Goal: Information Seeking & Learning: Learn about a topic

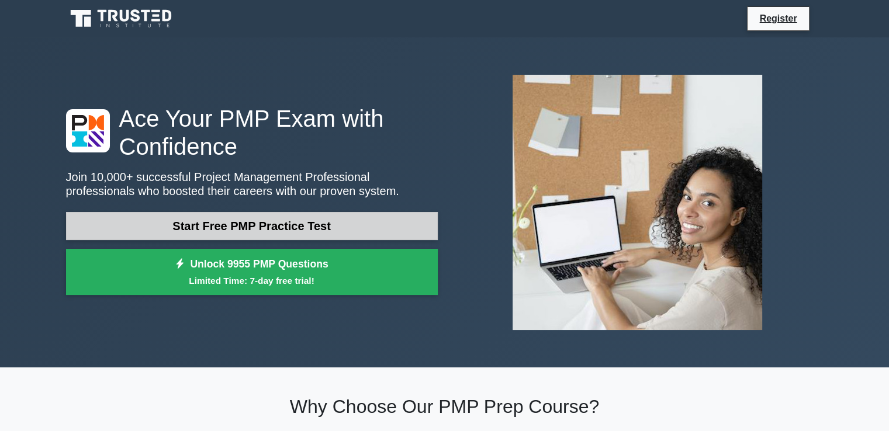
click at [288, 230] on link "Start Free PMP Practice Test" at bounding box center [252, 226] width 372 height 28
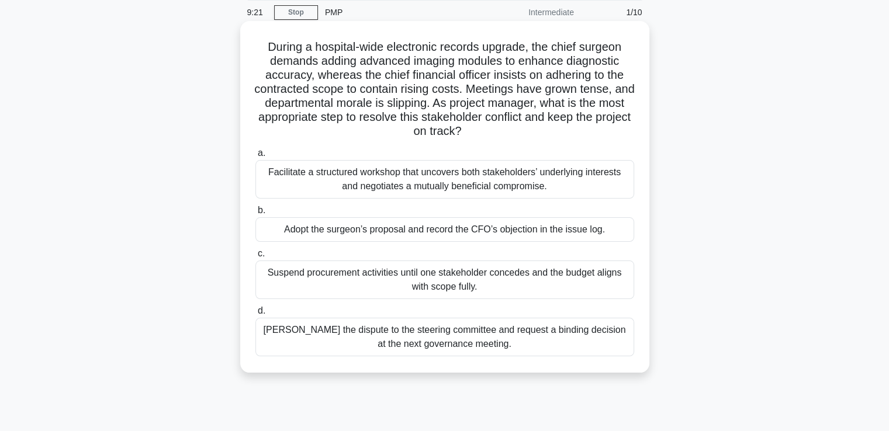
scroll to position [44, 0]
click at [430, 192] on div "Facilitate a structured workshop that uncovers both stakeholders’ underlying in…" at bounding box center [444, 179] width 379 height 39
click at [255, 157] on input "a. Facilitate a structured workshop that uncovers both stakeholders’ underlying…" at bounding box center [255, 154] width 0 height 8
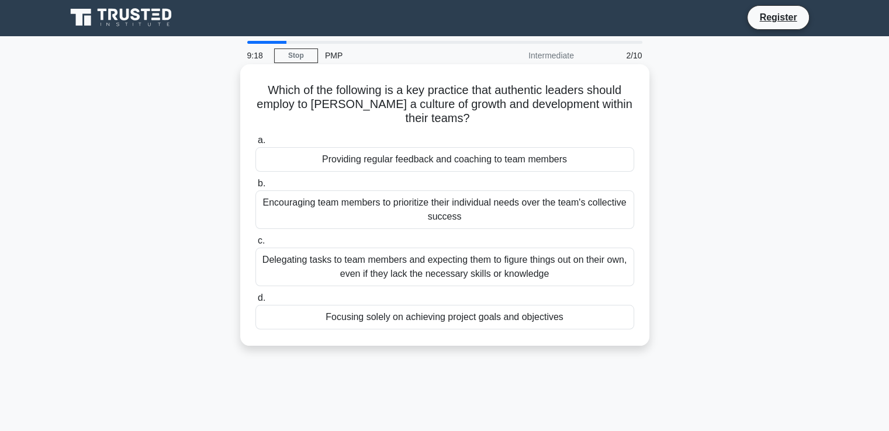
scroll to position [0, 0]
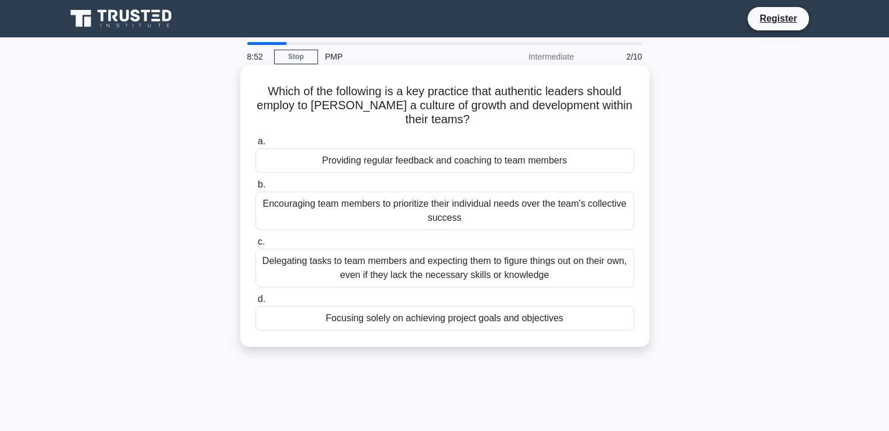
click at [390, 160] on div "Providing regular feedback and coaching to team members" at bounding box center [444, 160] width 379 height 25
click at [255, 146] on input "a. Providing regular feedback and coaching to team members" at bounding box center [255, 142] width 0 height 8
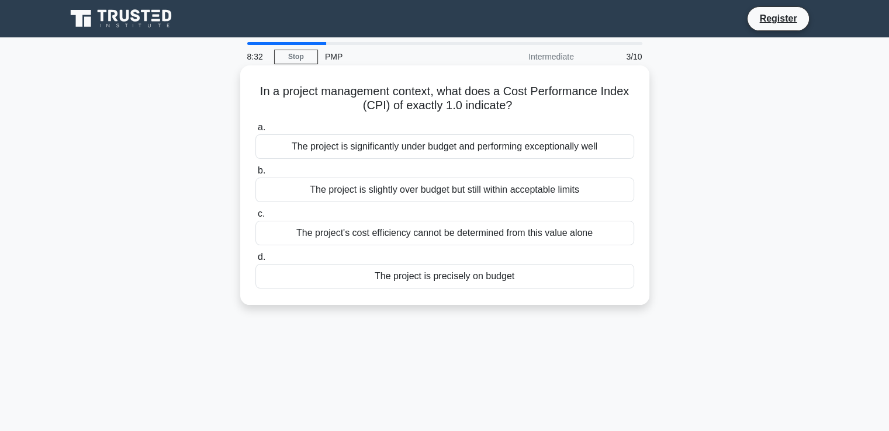
click at [401, 240] on div "The project's cost efficiency cannot be determined from this value alone" at bounding box center [444, 233] width 379 height 25
click at [255, 218] on input "c. The project's cost efficiency cannot be determined from this value alone" at bounding box center [255, 214] width 0 height 8
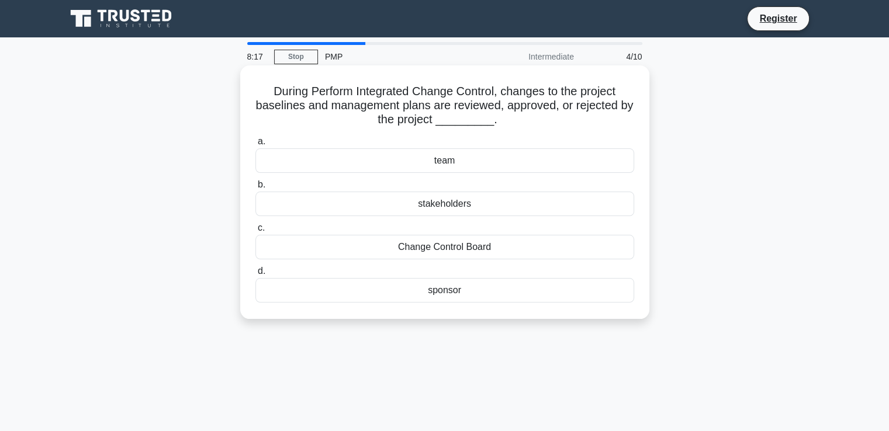
click at [428, 218] on div "a. team b. stakeholders c." at bounding box center [444, 218] width 393 height 173
click at [428, 209] on div "stakeholders" at bounding box center [444, 204] width 379 height 25
click at [255, 189] on input "b. stakeholders" at bounding box center [255, 185] width 0 height 8
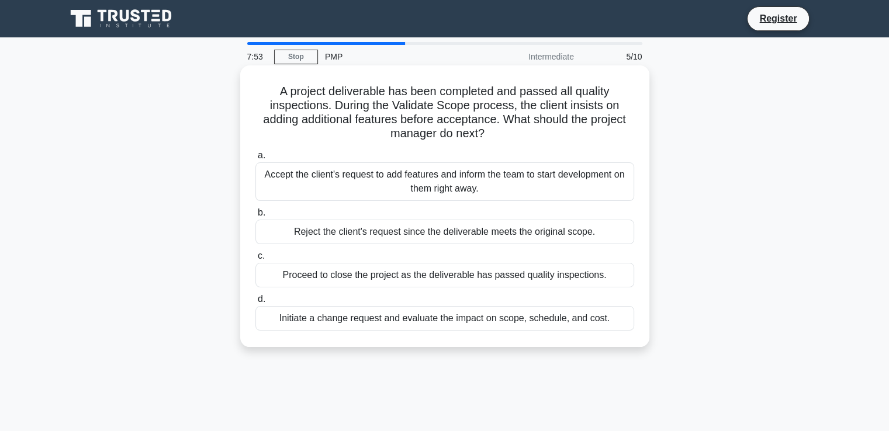
click at [397, 321] on div "Initiate a change request and evaluate the impact on scope, schedule, and cost." at bounding box center [444, 318] width 379 height 25
click at [255, 303] on input "d. Initiate a change request and evaluate the impact on scope, schedule, and co…" at bounding box center [255, 300] width 0 height 8
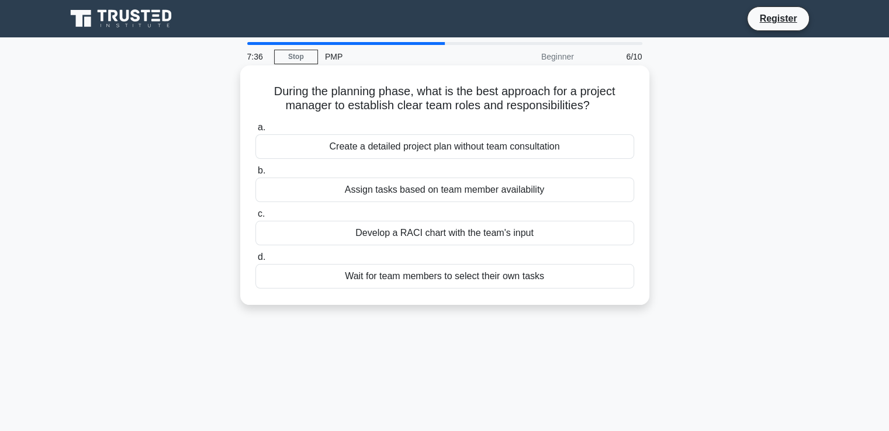
click at [511, 235] on div "Develop a RACI chart with the team's input" at bounding box center [444, 233] width 379 height 25
click at [255, 218] on input "c. Develop a RACI chart with the team's input" at bounding box center [255, 214] width 0 height 8
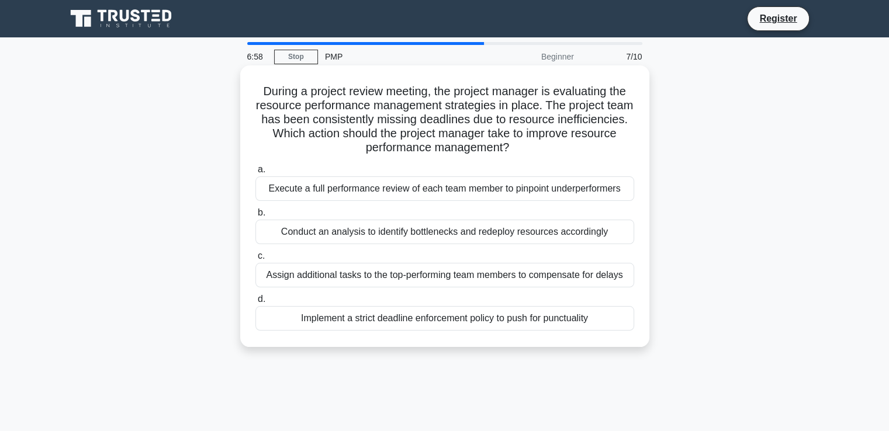
click at [379, 234] on div "Conduct an analysis to identify bottlenecks and redeploy resources accordingly" at bounding box center [444, 232] width 379 height 25
click at [255, 217] on input "b. Conduct an analysis to identify bottlenecks and redeploy resources according…" at bounding box center [255, 213] width 0 height 8
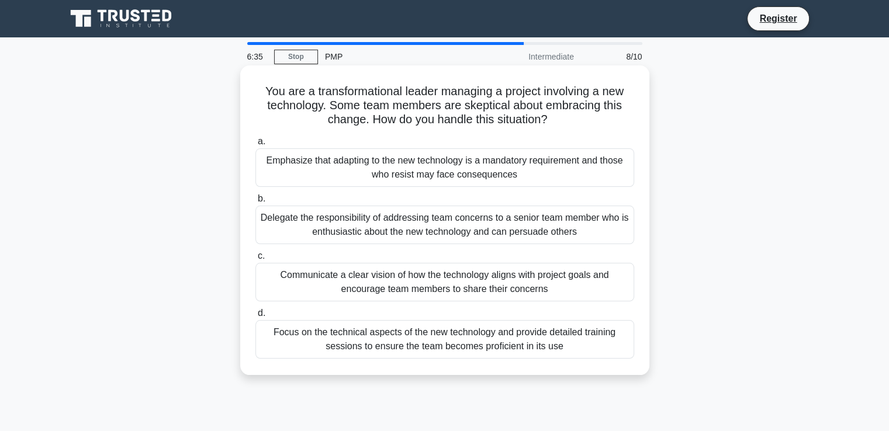
click at [384, 287] on div "Communicate a clear vision of how the technology aligns with project goals and …" at bounding box center [444, 282] width 379 height 39
click at [255, 260] on input "c. Communicate a clear vision of how the technology aligns with project goals a…" at bounding box center [255, 256] width 0 height 8
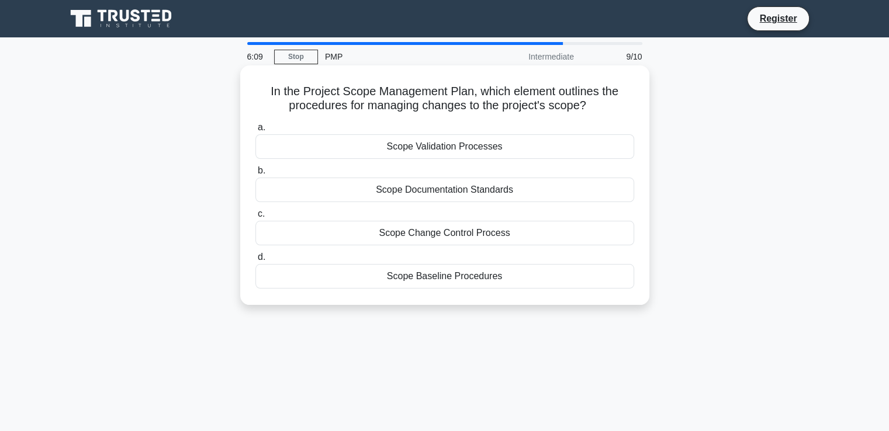
click at [467, 241] on div "Scope Change Control Process" at bounding box center [444, 233] width 379 height 25
click at [255, 218] on input "c. Scope Change Control Process" at bounding box center [255, 214] width 0 height 8
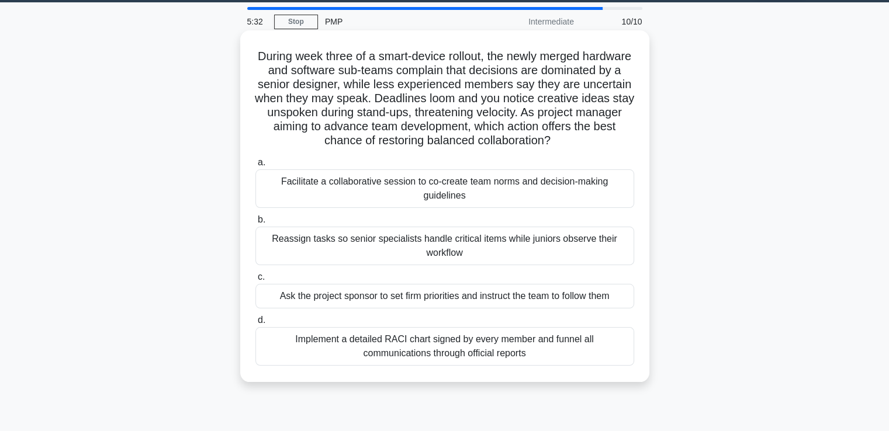
scroll to position [37, 0]
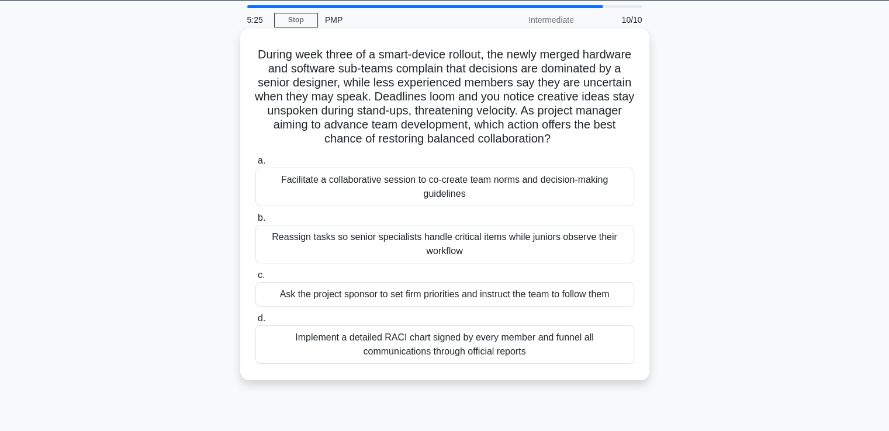
click at [304, 354] on div "Implement a detailed RACI chart signed by every member and funnel all communica…" at bounding box center [444, 344] width 379 height 39
click at [255, 323] on input "d. Implement a detailed RACI chart signed by every member and funnel all commun…" at bounding box center [255, 319] width 0 height 8
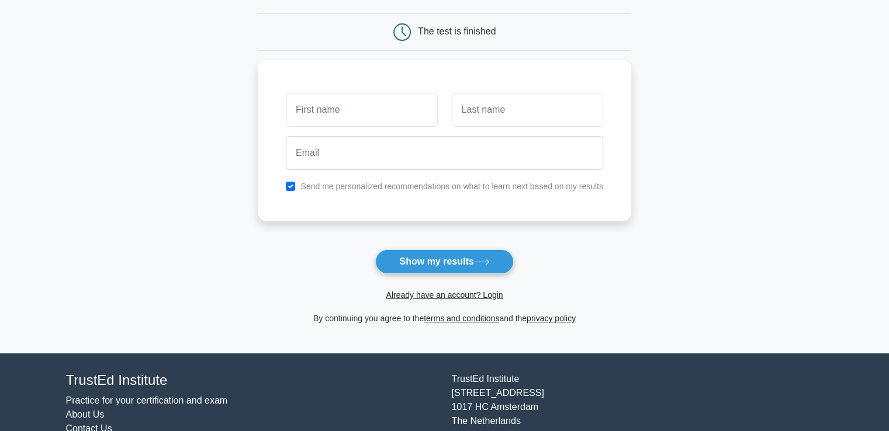
scroll to position [105, 0]
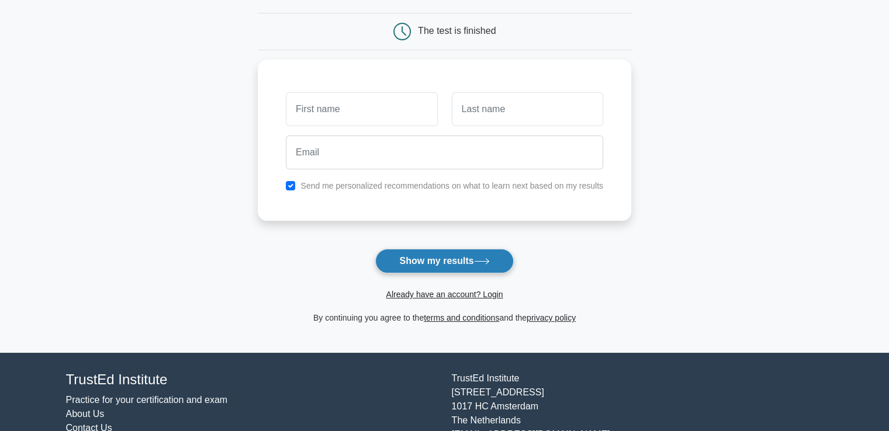
click at [435, 268] on button "Show my results" at bounding box center [444, 261] width 138 height 25
click at [708, 147] on main "Wait, there is more! Continue to see your result The test is finished and the" at bounding box center [444, 142] width 889 height 421
click at [570, 182] on label "Send me personalized recommendations on what to learn next based on my results" at bounding box center [451, 182] width 303 height 9
click at [345, 128] on div at bounding box center [444, 149] width 331 height 43
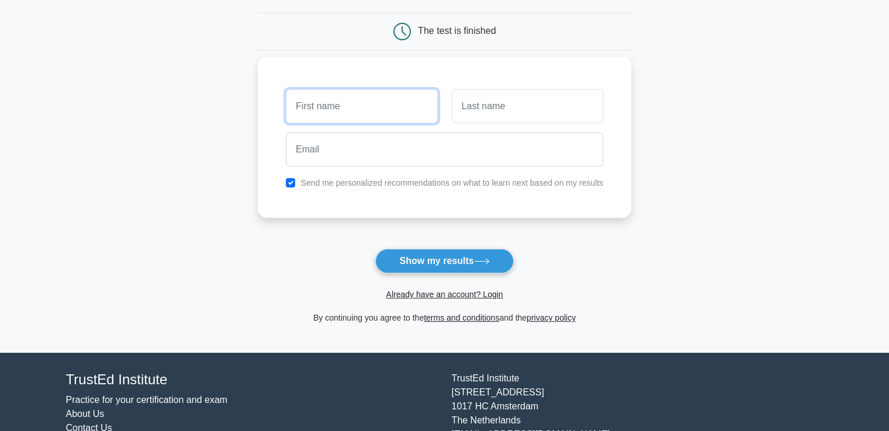
click at [346, 113] on input "text" at bounding box center [361, 106] width 151 height 34
type input "Adriana"
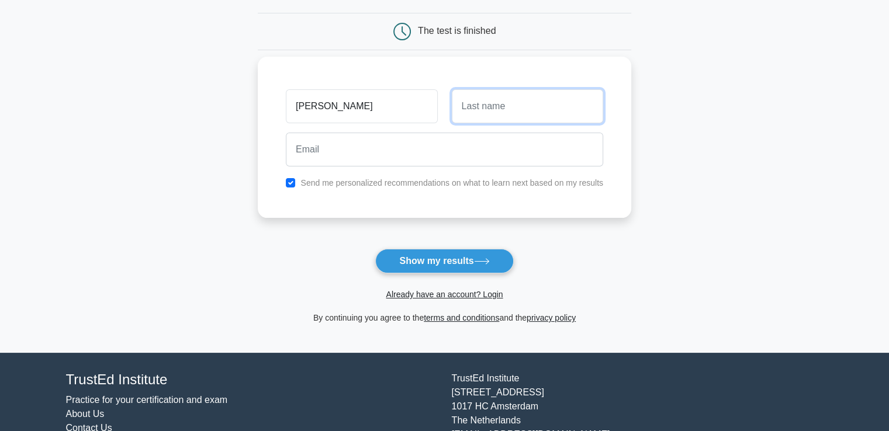
click at [474, 99] on input "text" at bounding box center [527, 106] width 151 height 34
type input "Siana"
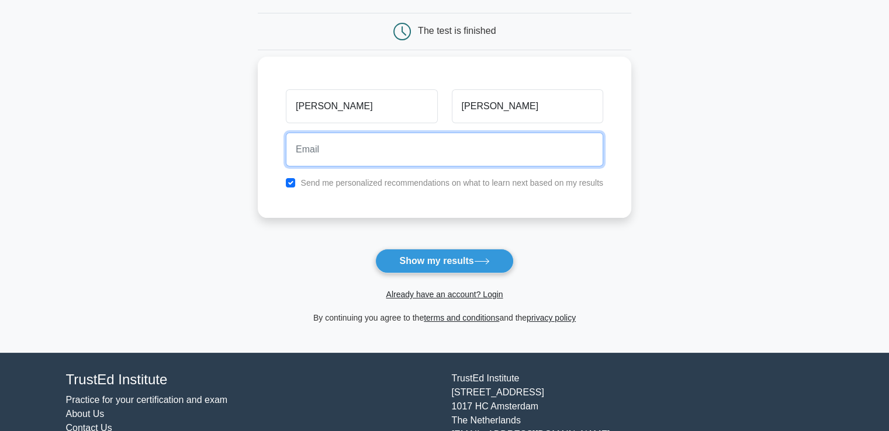
click at [418, 158] on input "email" at bounding box center [444, 150] width 317 height 34
type input "adrianasiana@gmail.com"
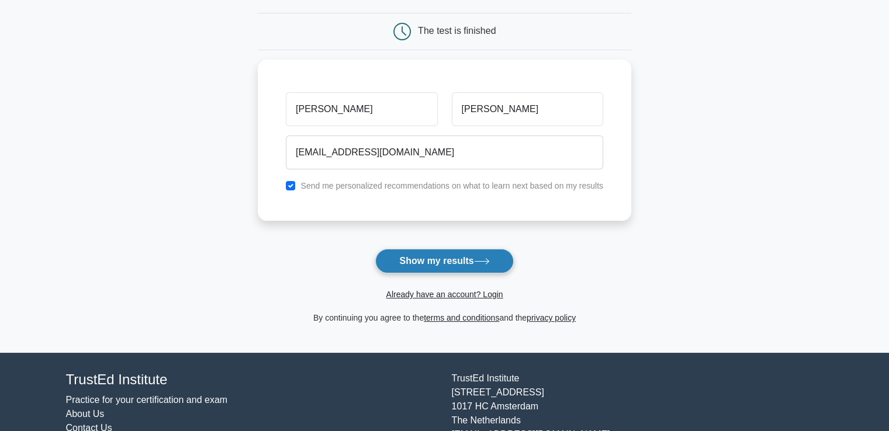
click at [428, 260] on button "Show my results" at bounding box center [444, 261] width 138 height 25
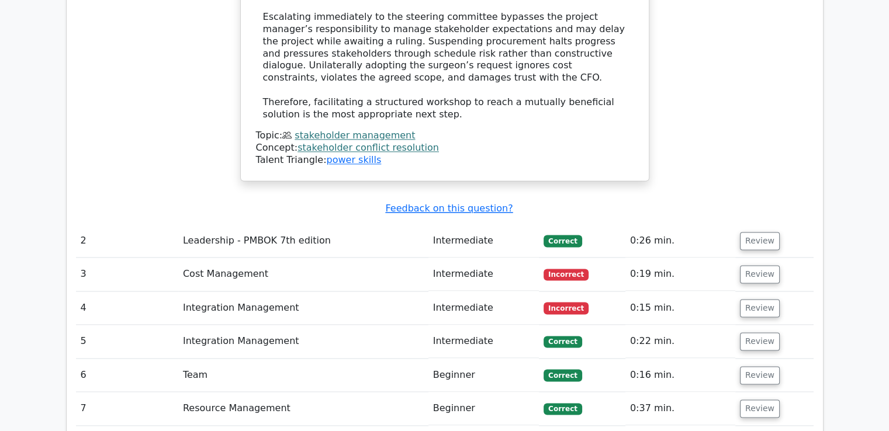
scroll to position [1580, 0]
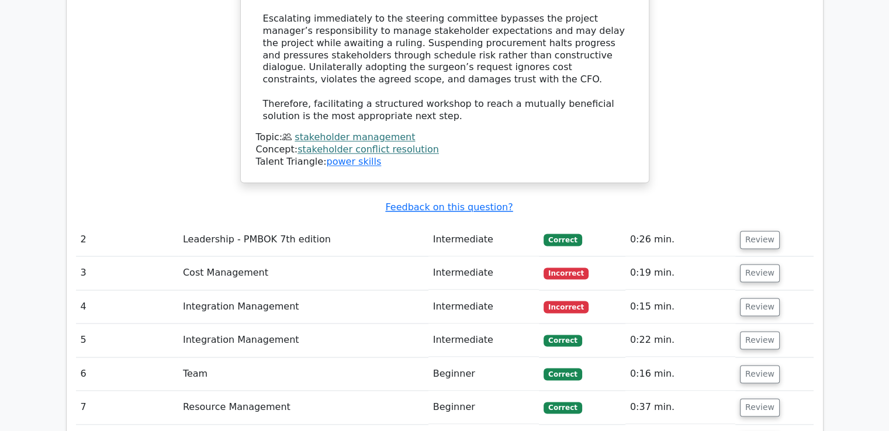
click at [271, 223] on td "Leadership - PMBOK 7th edition" at bounding box center [303, 239] width 250 height 33
click at [264, 257] on td "Cost Management" at bounding box center [303, 273] width 250 height 33
click at [767, 264] on button "Review" at bounding box center [760, 273] width 40 height 18
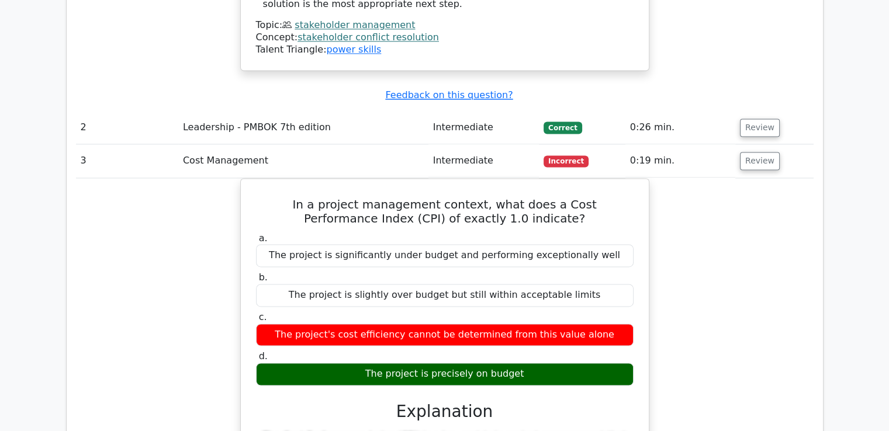
scroll to position [1686, 0]
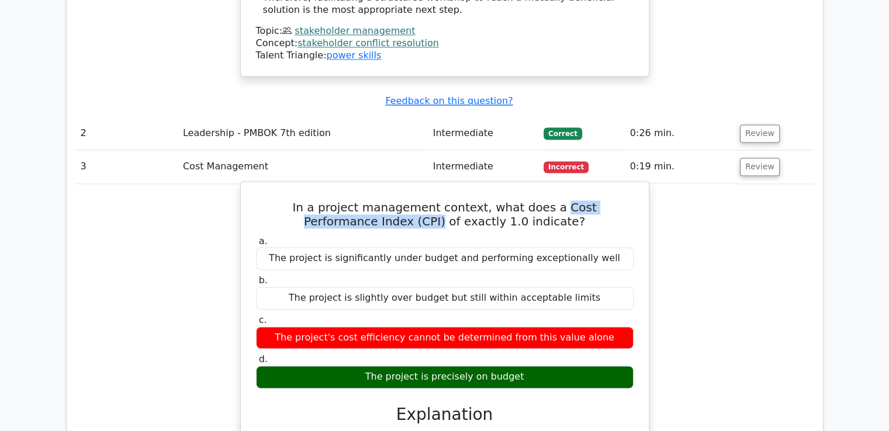
drag, startPoint x: 506, startPoint y: 119, endPoint x: 396, endPoint y: 140, distance: 112.0
click at [396, 200] on h5 "In a project management context, what does a Cost Performance Index (CPI) of ex…" at bounding box center [445, 214] width 380 height 28
copy h5 "Cost Performance Index (CPI)"
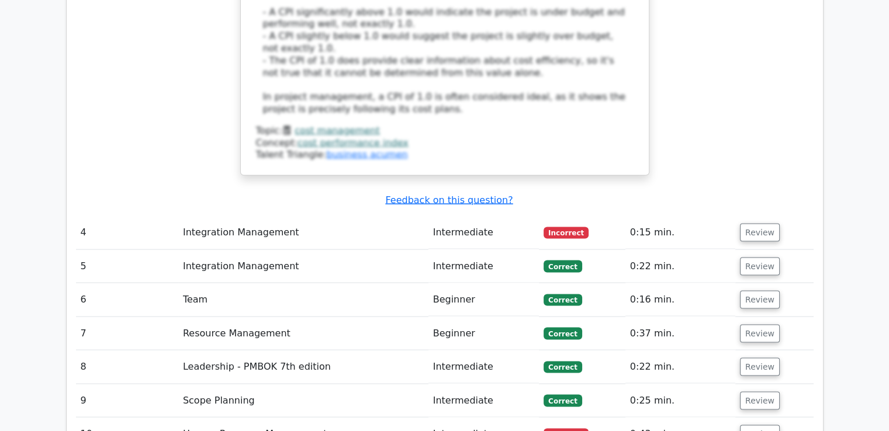
scroll to position [2292, 0]
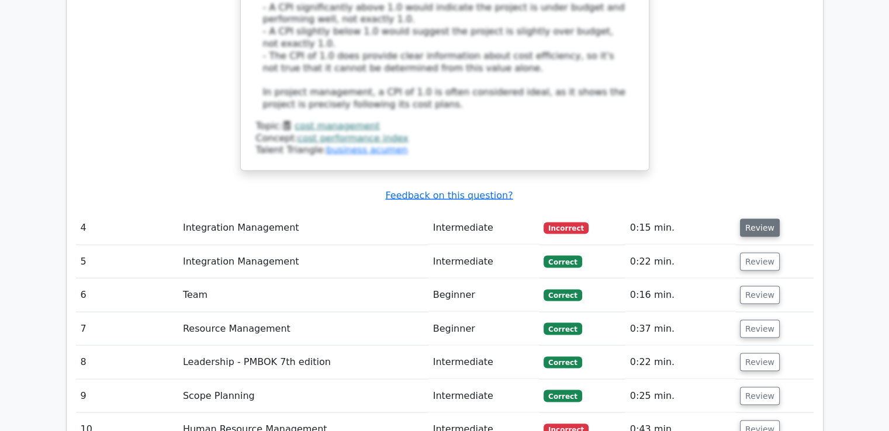
click at [765, 219] on button "Review" at bounding box center [760, 228] width 40 height 18
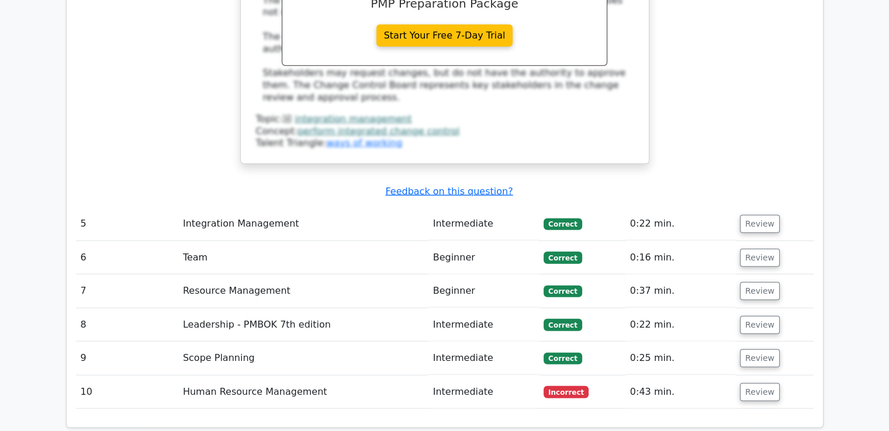
scroll to position [2940, 0]
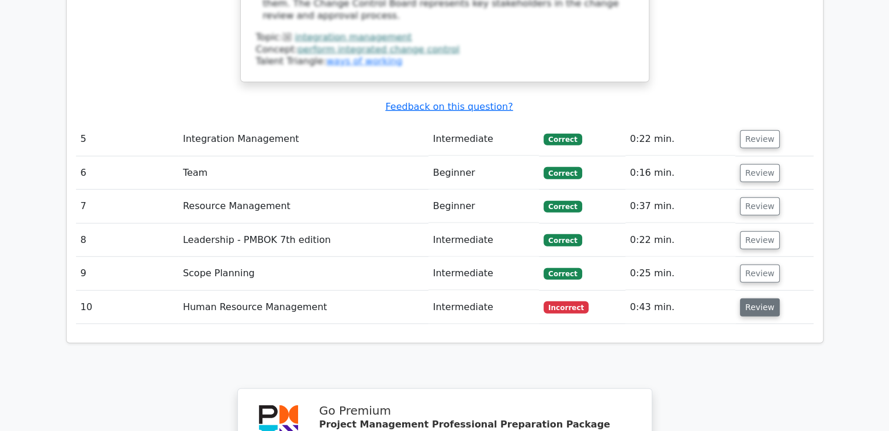
click at [758, 299] on button "Review" at bounding box center [760, 308] width 40 height 18
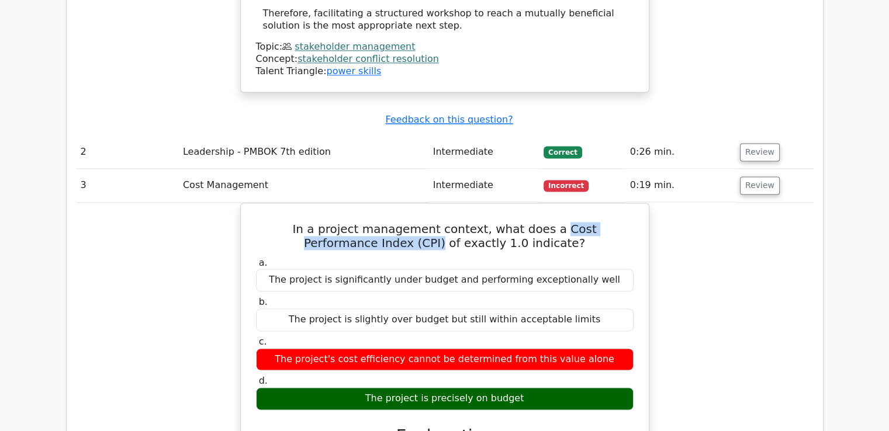
scroll to position [1667, 0]
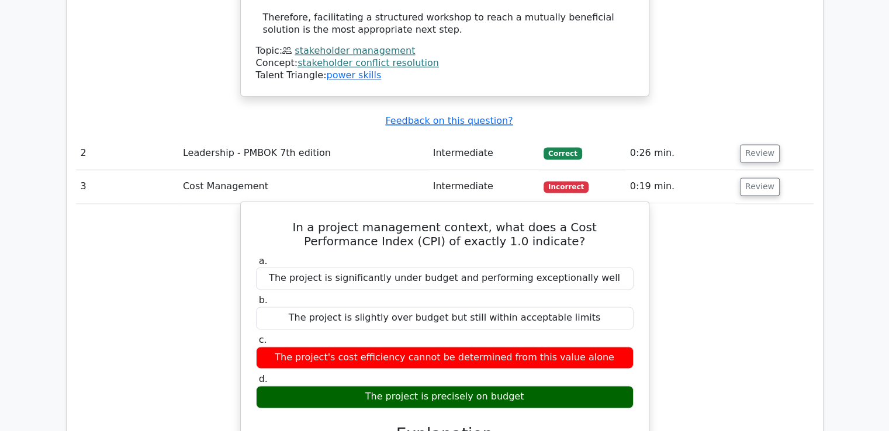
click at [585, 255] on label "a. The project is significantly under budget and performing exceptionally well" at bounding box center [444, 272] width 377 height 35
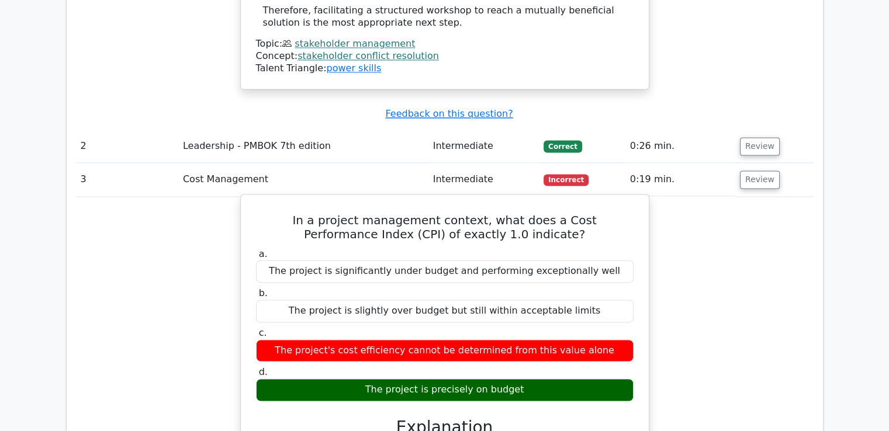
scroll to position [1677, 0]
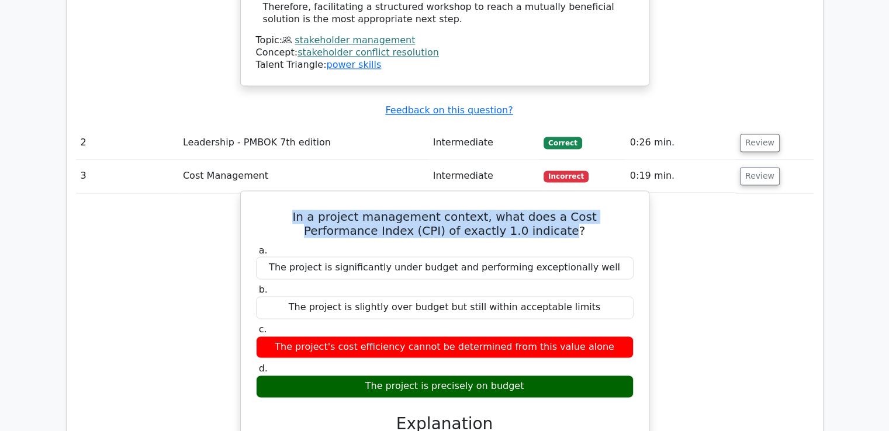
drag, startPoint x: 514, startPoint y: 148, endPoint x: 252, endPoint y: 120, distance: 263.3
copy h5 "In a project management context, what does a Cost Performance Index (CPI) of ex…"
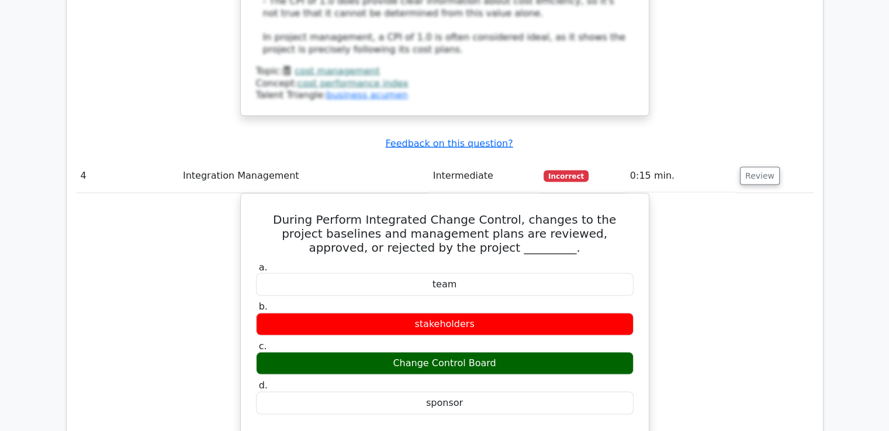
scroll to position [2335, 0]
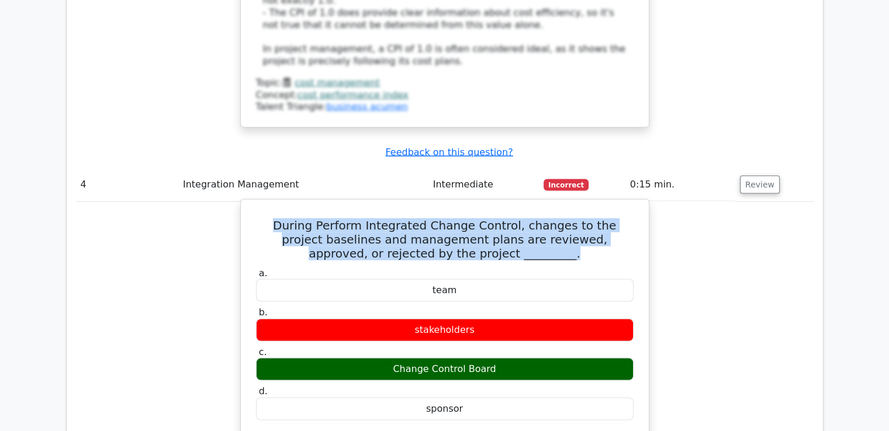
drag, startPoint x: 269, startPoint y: 136, endPoint x: 526, endPoint y: 167, distance: 259.0
click at [526, 219] on h5 "During Perform Integrated Change Control, changes to the project baselines and …" at bounding box center [445, 240] width 380 height 42
copy h5 "During Perform Integrated Change Control, changes to the project baselines and …"
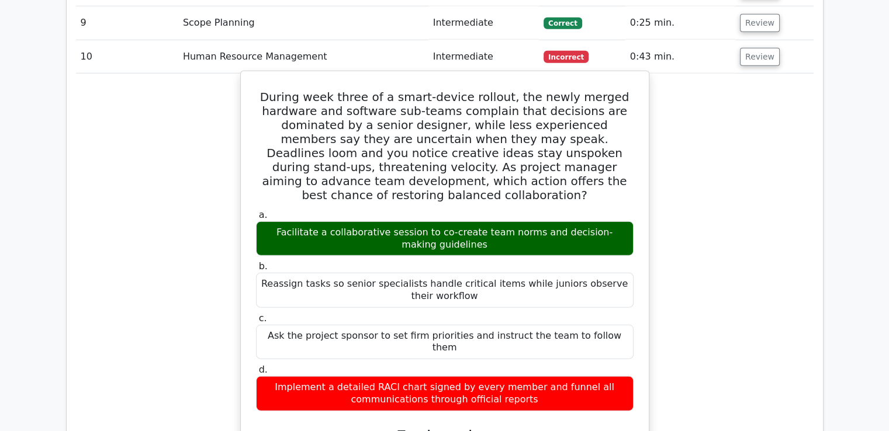
scroll to position [3169, 0]
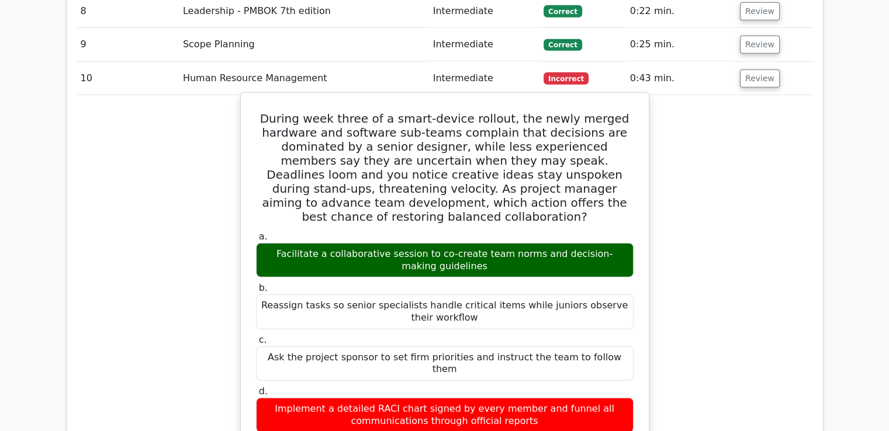
click at [481, 130] on h5 "During week three of a smart-device rollout, the newly merged hardware and soft…" at bounding box center [445, 168] width 380 height 112
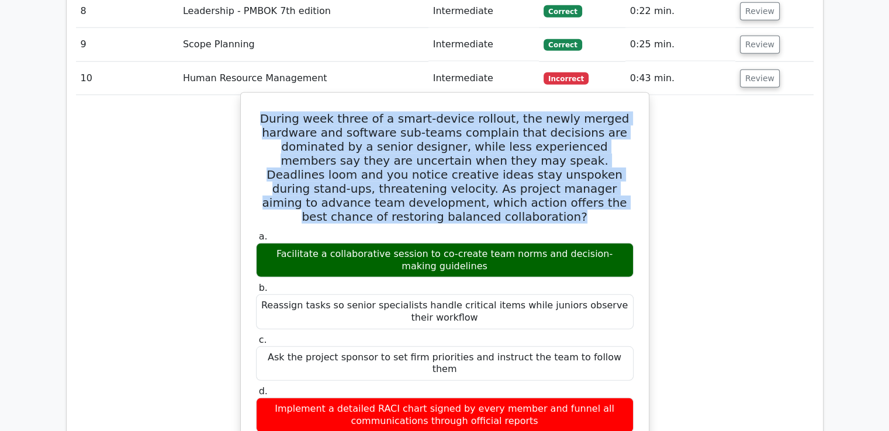
drag, startPoint x: 481, startPoint y: 130, endPoint x: 257, endPoint y: 29, distance: 246.3
click at [257, 112] on h5 "During week three of a smart-device rollout, the newly merged hardware and soft…" at bounding box center [445, 168] width 380 height 112
copy h5 "During week three of a smart-device rollout, the newly merged hardware and soft…"
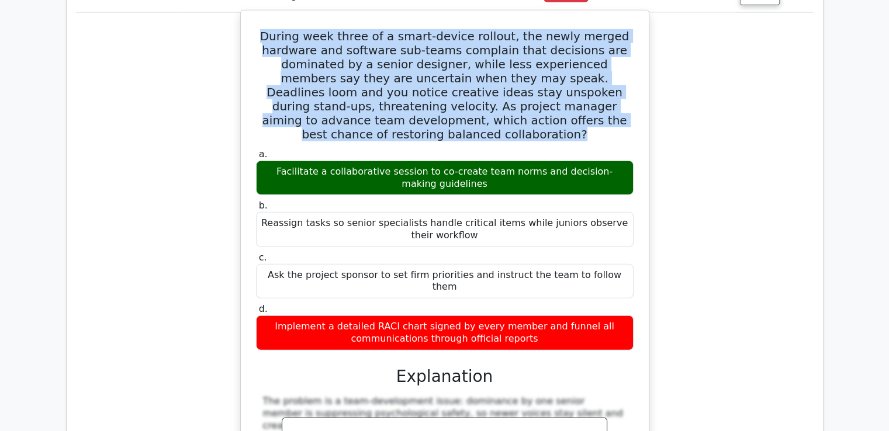
scroll to position [3257, 0]
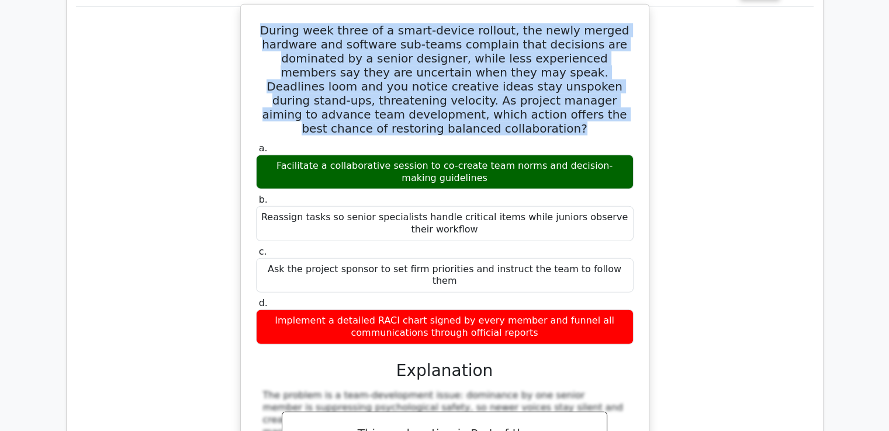
drag, startPoint x: 278, startPoint y: 75, endPoint x: 476, endPoint y: 96, distance: 199.8
click at [476, 155] on div "Facilitate a collaborative session to co-create team norms and decision-making …" at bounding box center [444, 172] width 377 height 35
copy div "Facilitate a collaborative session to co-create team norms and decision-making …"
